Goal: Communication & Community: Answer question/provide support

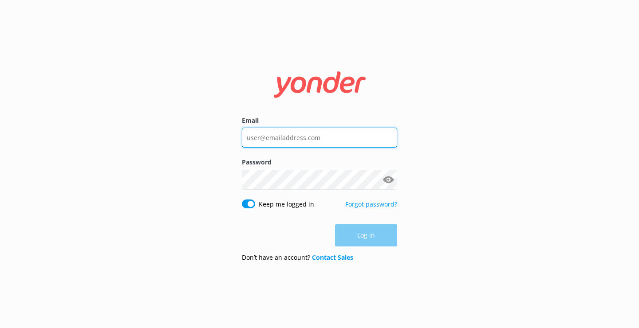
type input "[EMAIL_ADDRESS][DOMAIN_NAME]"
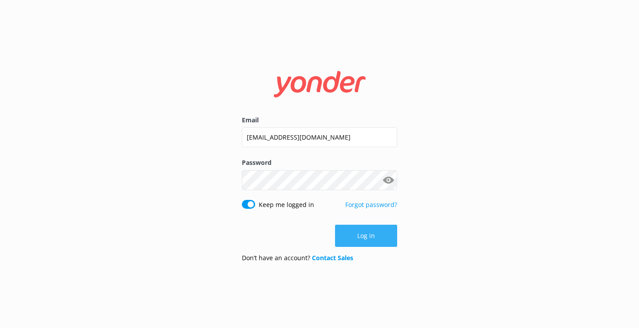
click at [365, 234] on button "Log in" at bounding box center [366, 236] width 62 height 22
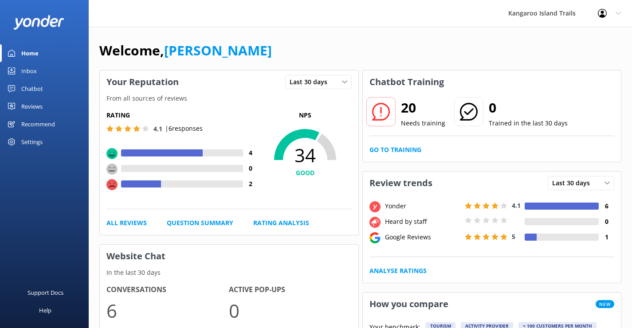
click at [31, 70] on div "Inbox" at bounding box center [29, 71] width 16 height 18
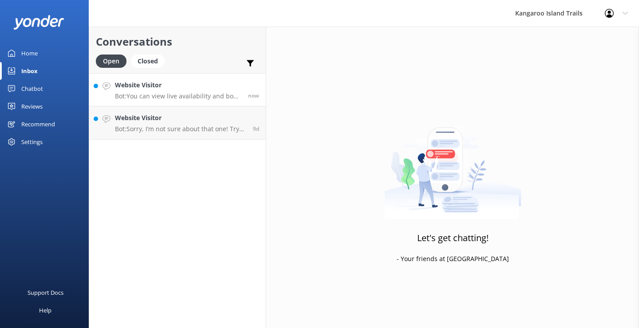
click at [157, 92] on div "Website Visitor Bot: You can view live availability and book your Kangaroo Isla…" at bounding box center [178, 89] width 126 height 19
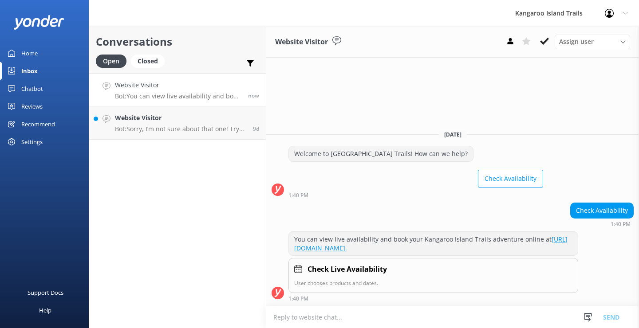
click at [318, 318] on textarea at bounding box center [452, 318] width 373 height 22
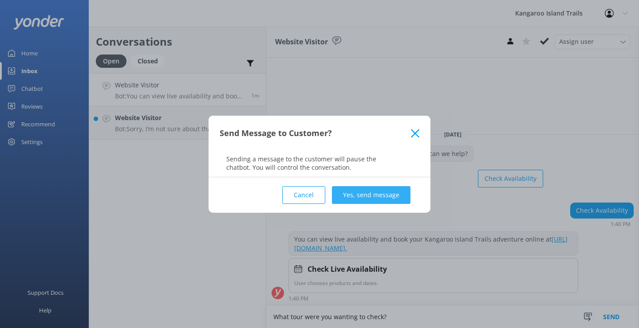
type textarea "What tour were you wanting to check?"
click at [383, 190] on button "Yes, send message" at bounding box center [371, 195] width 79 height 18
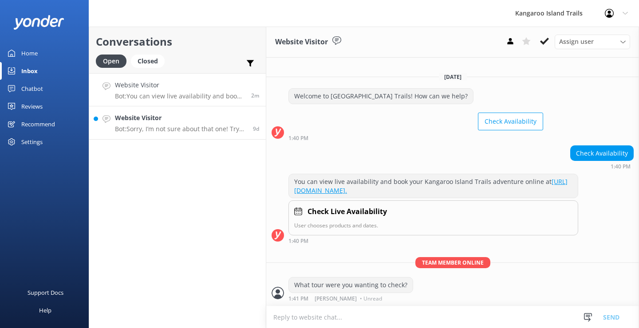
click at [161, 126] on p "Bot: Sorry, I’m not sure about that one! Try asking in a different way, or reac…" at bounding box center [180, 129] width 131 height 8
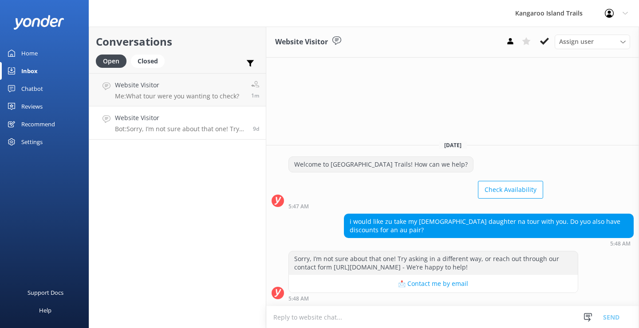
click at [212, 125] on div "Website Visitor Bot: Sorry, I’m not sure about that one! Try asking in a differ…" at bounding box center [180, 123] width 131 height 20
drag, startPoint x: 542, startPoint y: 42, endPoint x: 429, endPoint y: 60, distance: 113.7
click at [541, 42] on use at bounding box center [544, 41] width 9 height 7
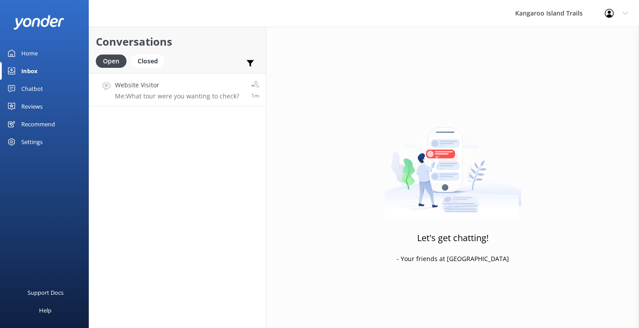
click at [160, 94] on p "Me: What tour were you wanting to check?" at bounding box center [177, 96] width 124 height 8
